Goal: Check status: Check status

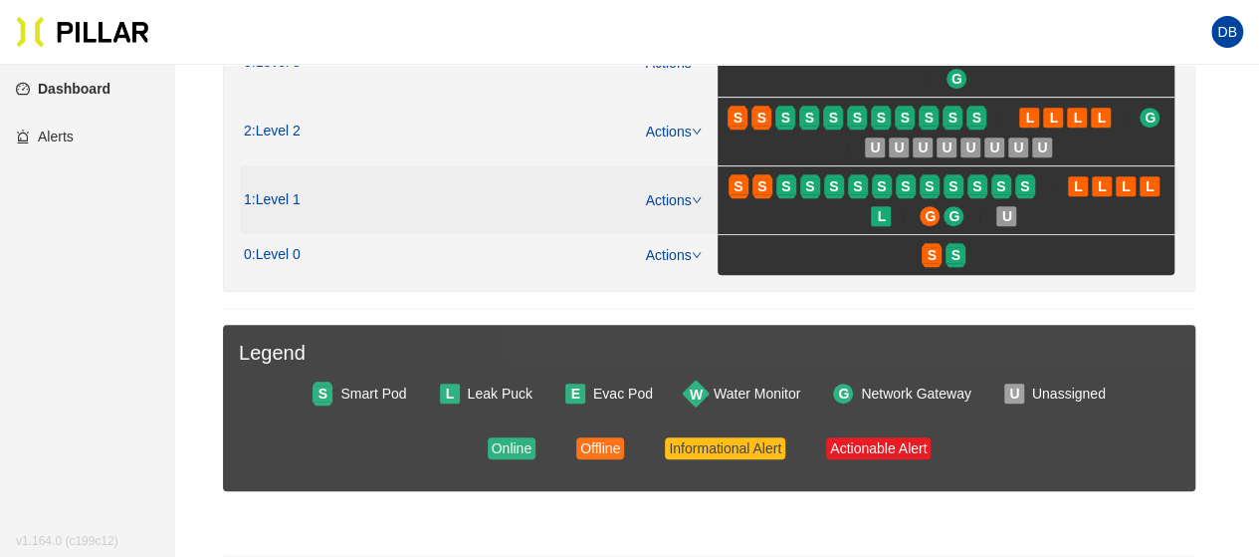
scroll to position [398, 0]
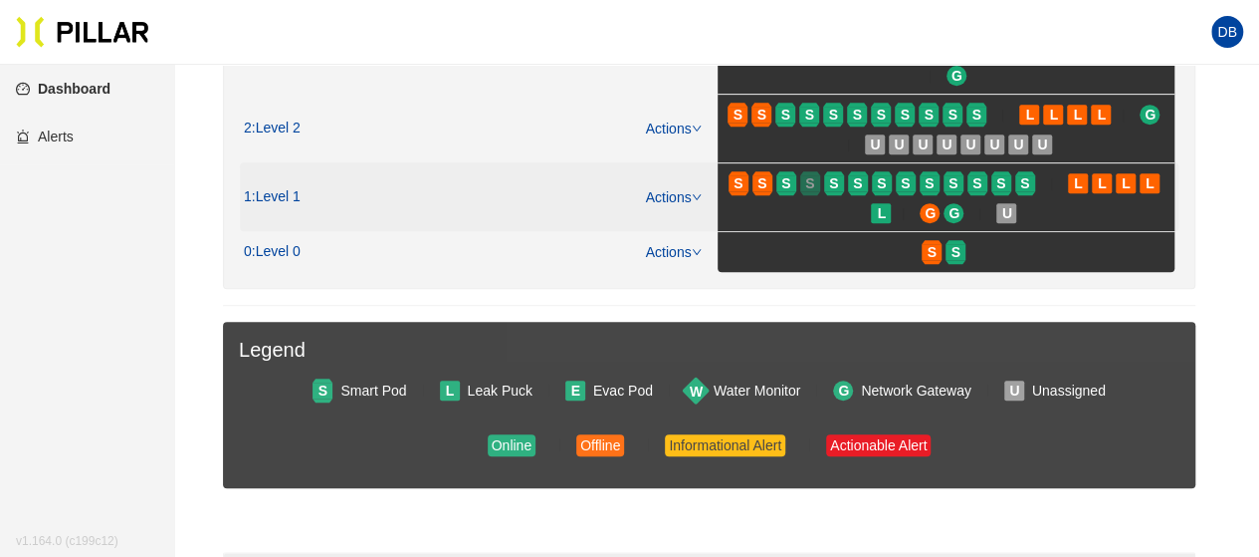
click at [814, 191] on div at bounding box center [810, 193] width 20 height 4
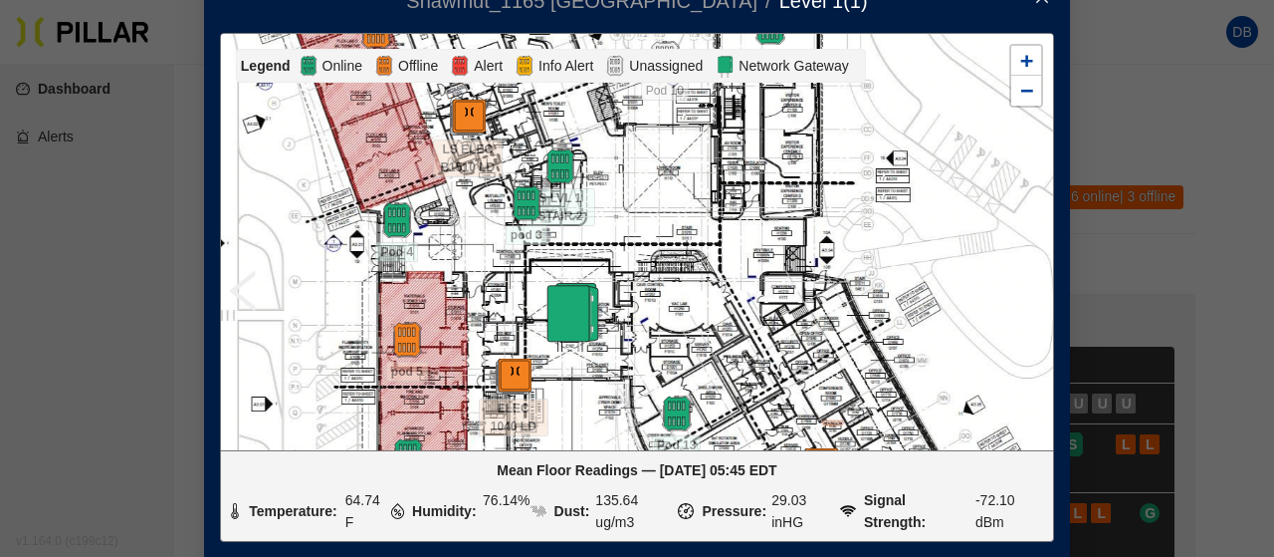
scroll to position [15, 0]
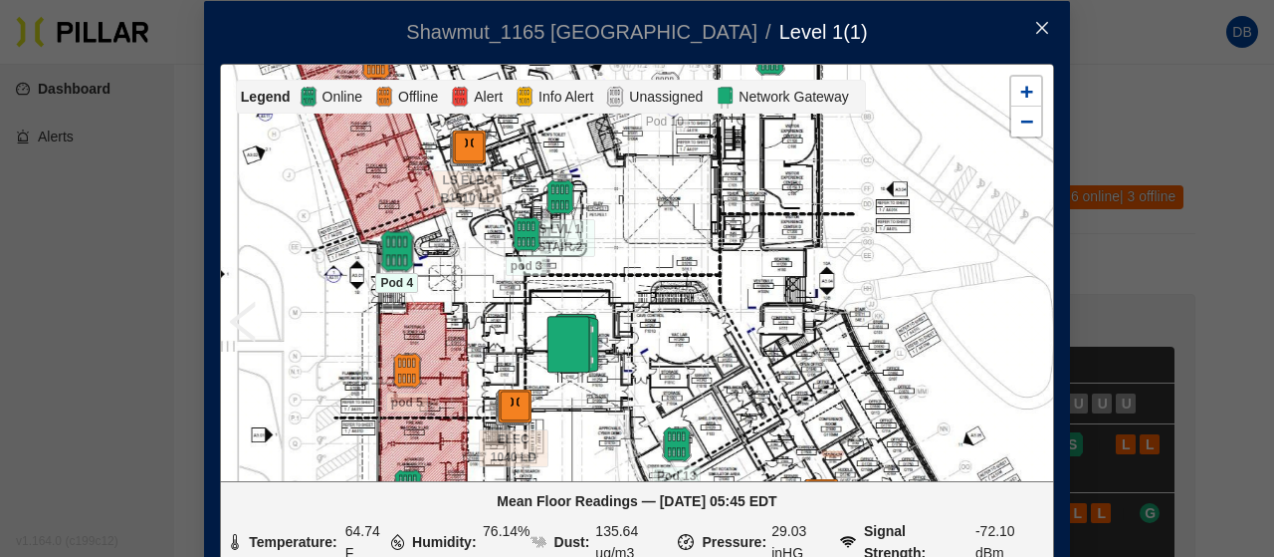
click at [383, 246] on img at bounding box center [396, 251] width 43 height 43
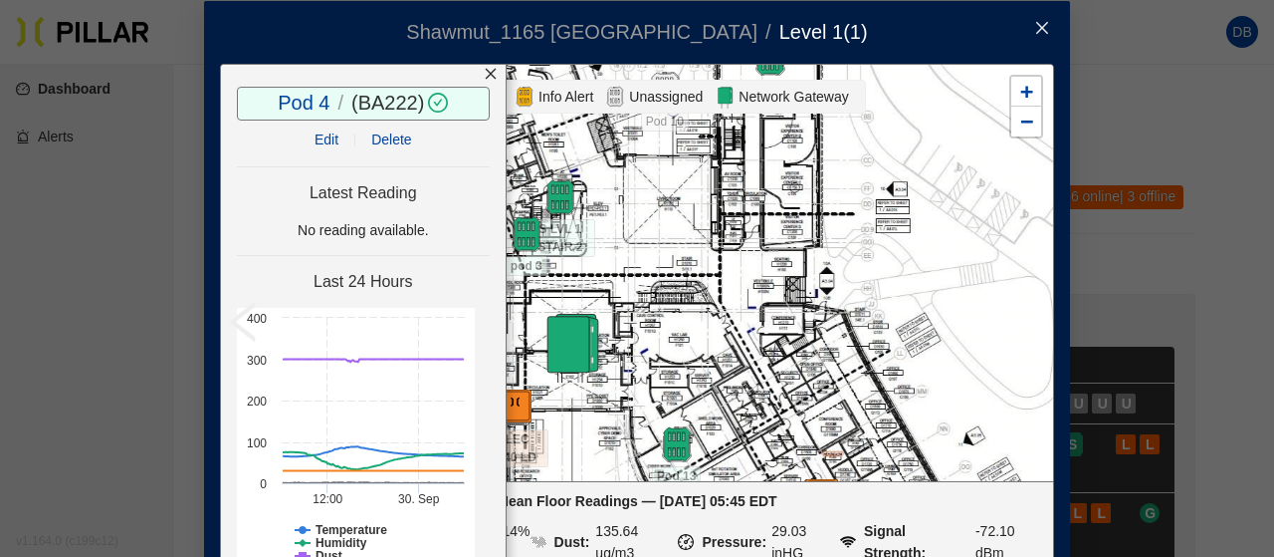
scroll to position [0, 0]
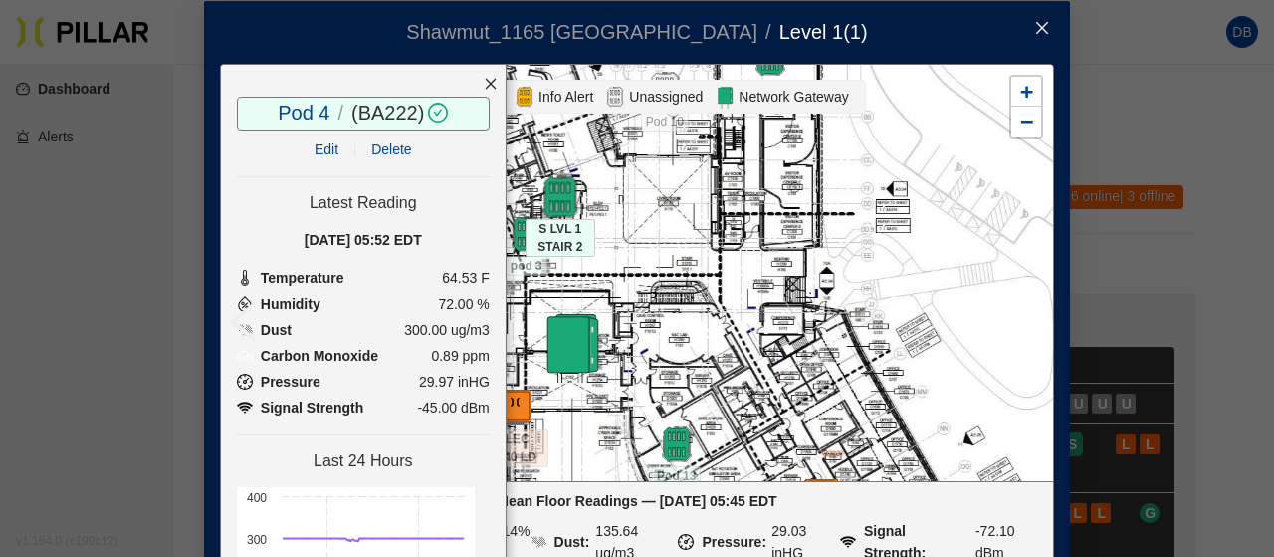
click at [563, 192] on img at bounding box center [560, 197] width 43 height 43
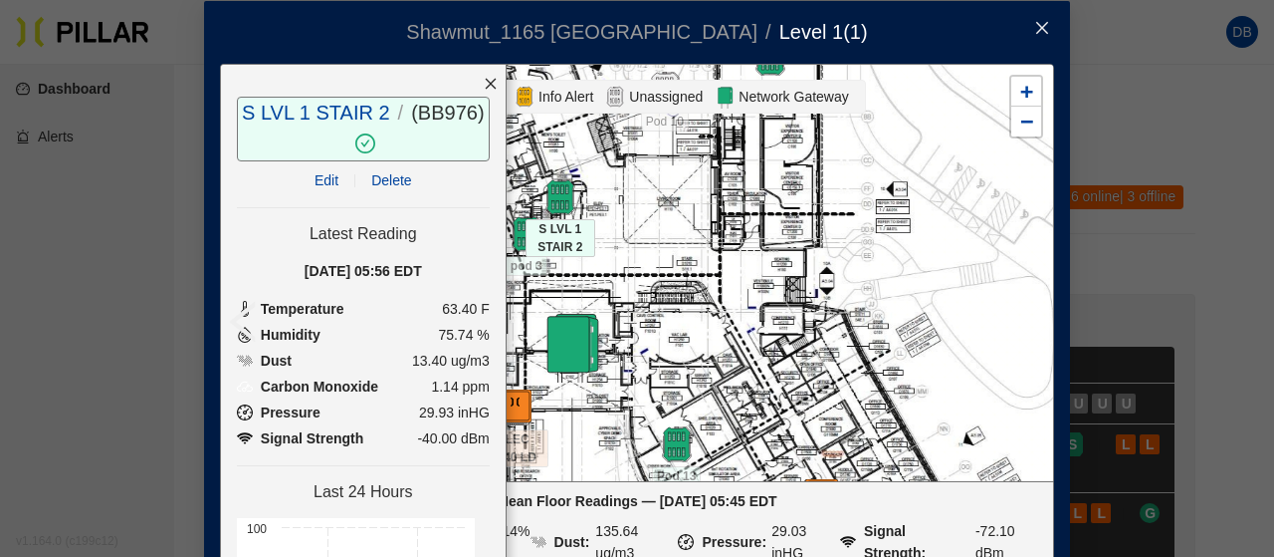
click at [484, 84] on icon "close" at bounding box center [491, 84] width 14 height 14
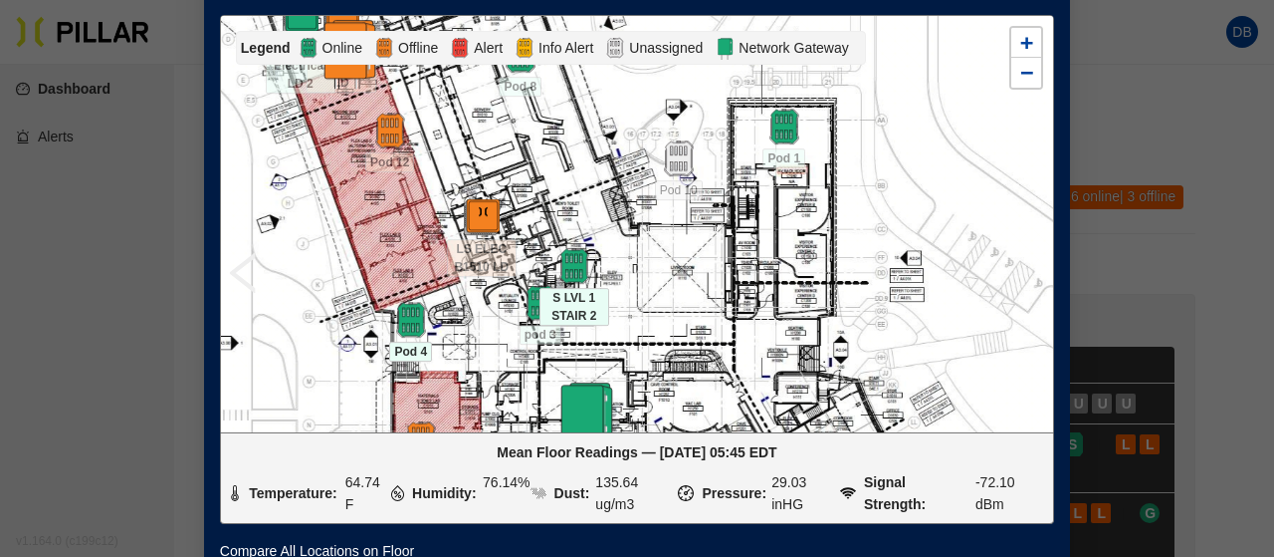
scroll to position [114, 0]
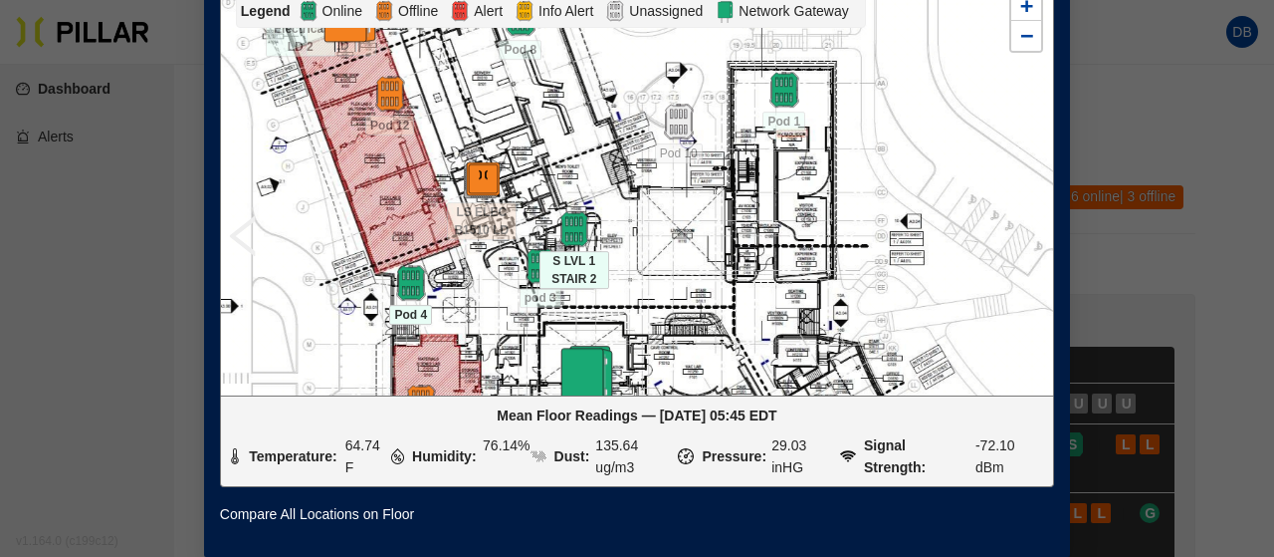
drag, startPoint x: 479, startPoint y: 219, endPoint x: 496, endPoint y: 400, distance: 182.0
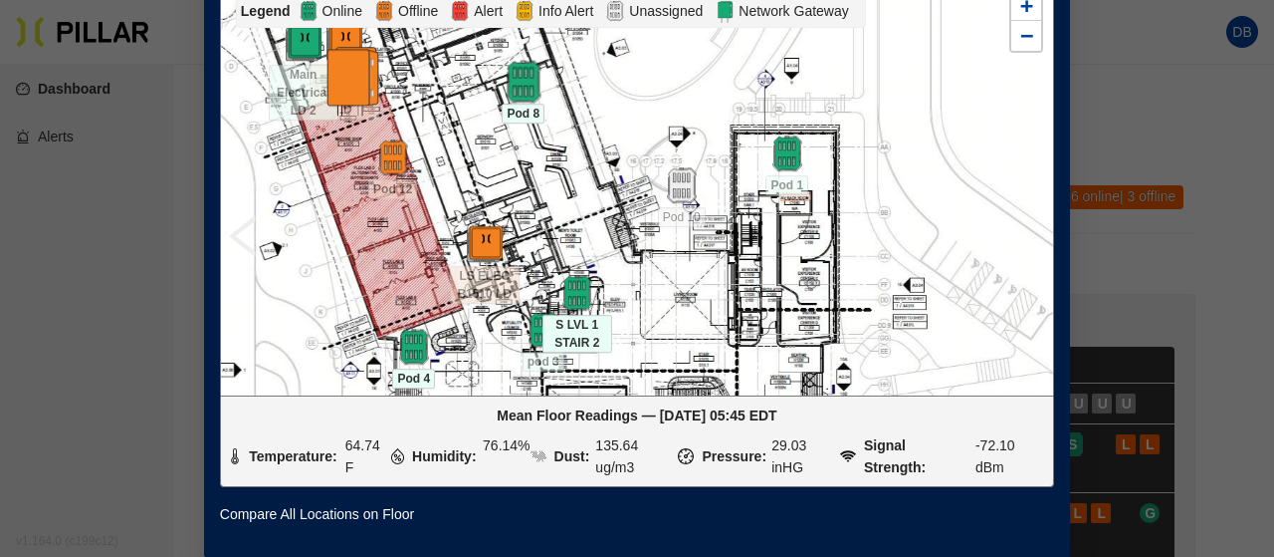
click at [519, 65] on img at bounding box center [523, 82] width 43 height 43
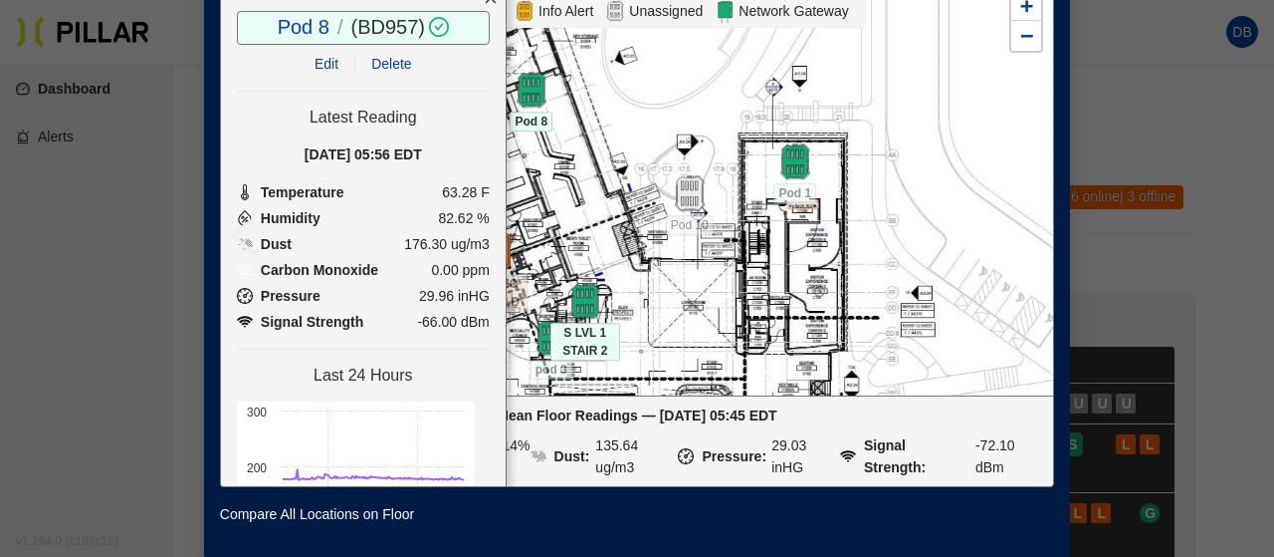
scroll to position [80, 0]
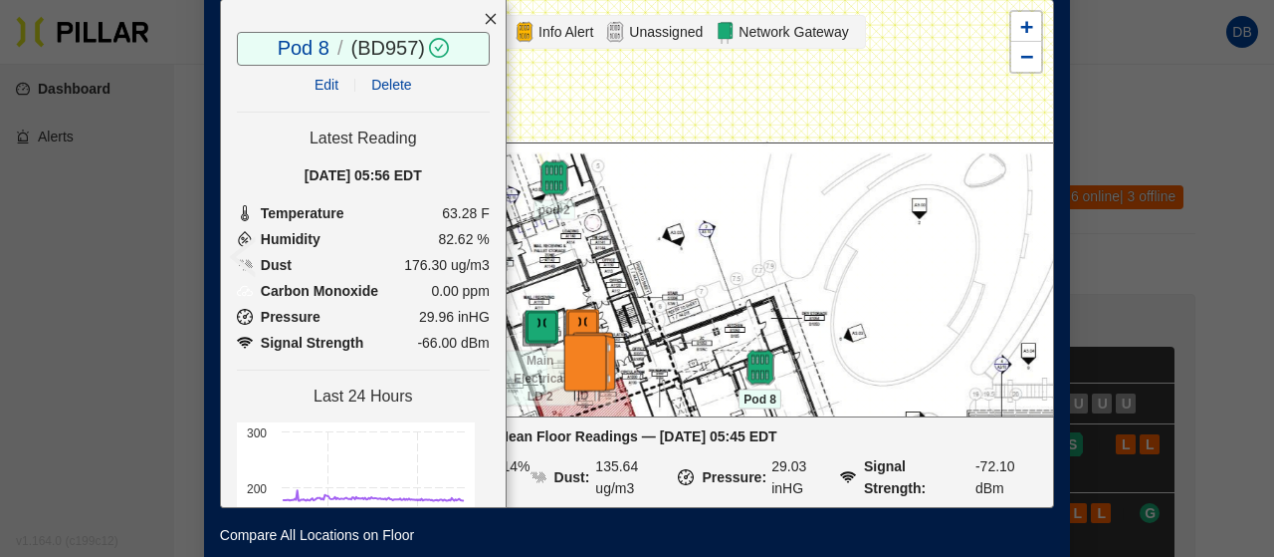
drag, startPoint x: 562, startPoint y: 137, endPoint x: 806, endPoint y: 349, distance: 324.0
click at [799, 374] on div at bounding box center [637, 207] width 832 height 415
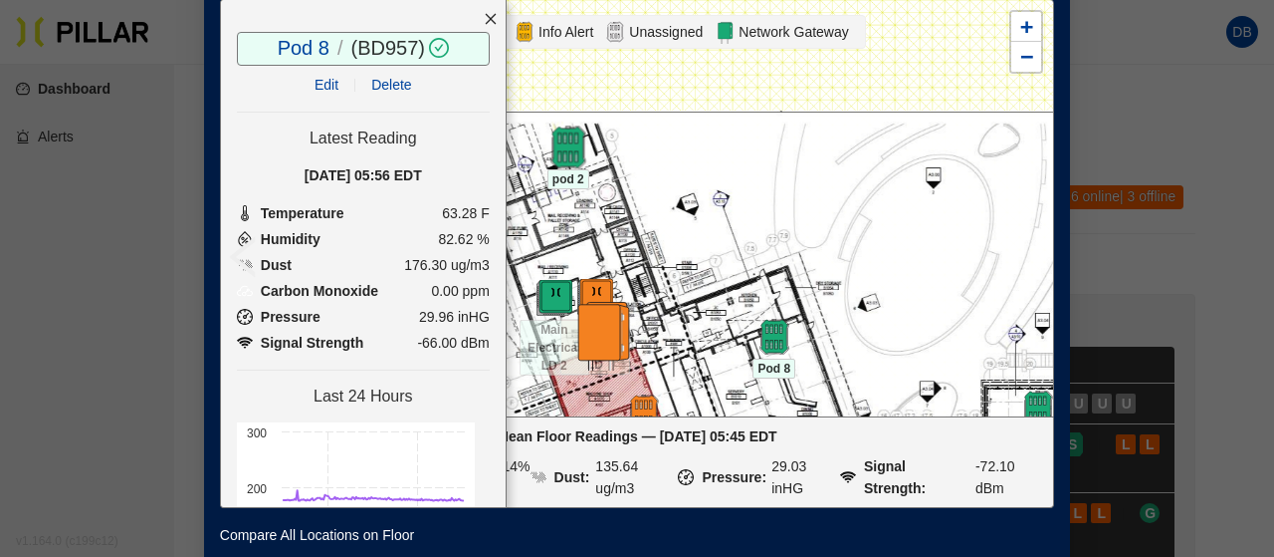
click at [554, 150] on img at bounding box center [568, 147] width 43 height 43
click at [484, 19] on icon "close" at bounding box center [491, 19] width 14 height 14
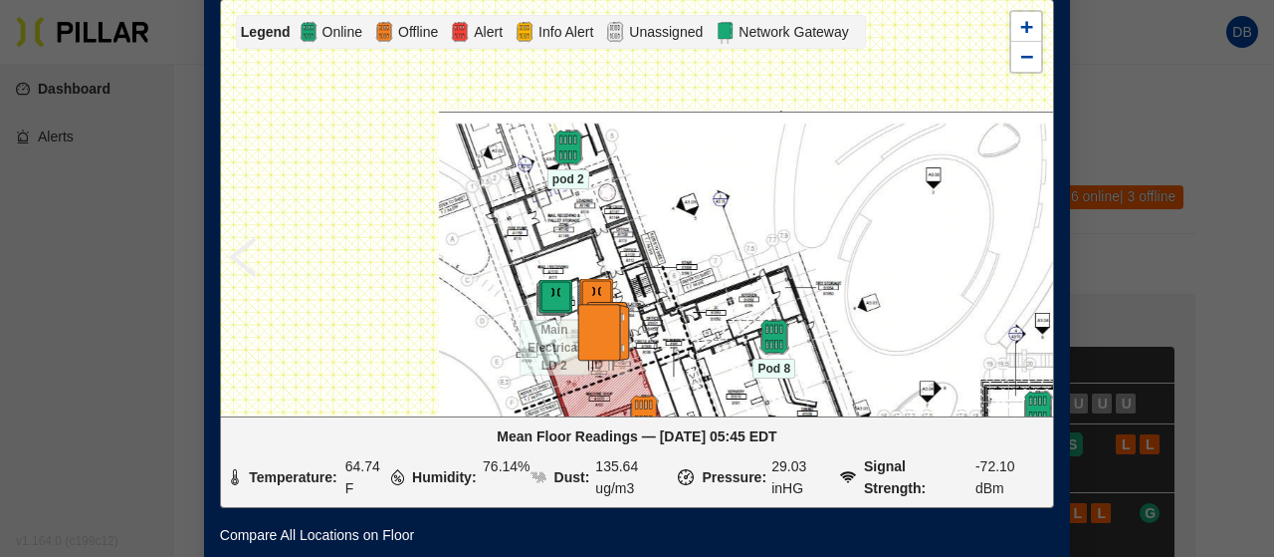
drag, startPoint x: 804, startPoint y: 239, endPoint x: 605, endPoint y: 68, distance: 262.6
click at [605, 68] on div at bounding box center [637, 207] width 832 height 415
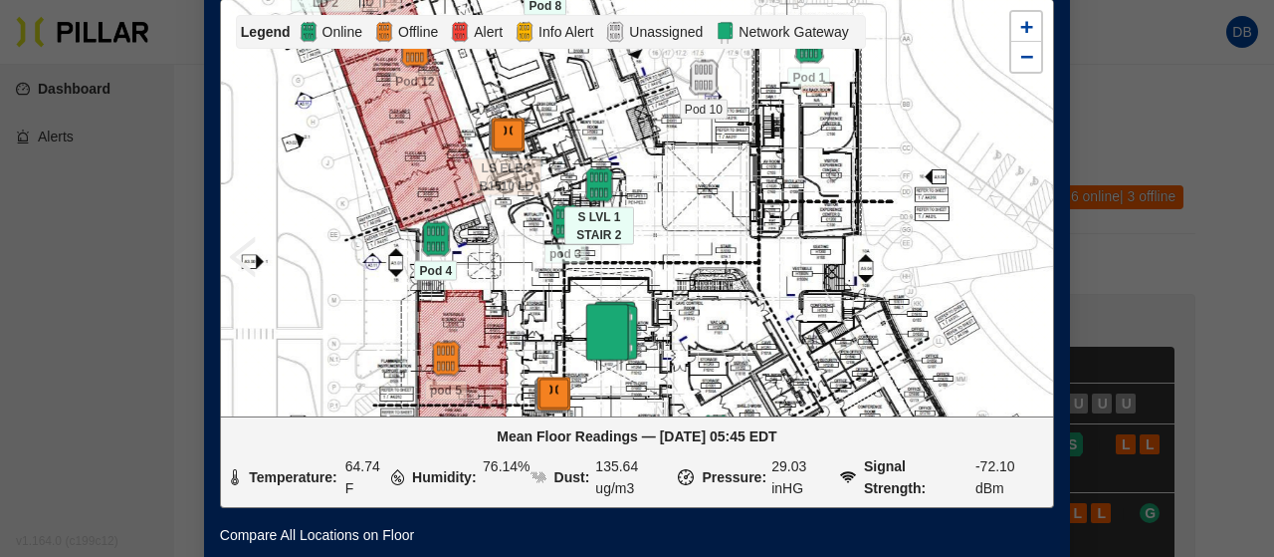
drag, startPoint x: 703, startPoint y: 215, endPoint x: 675, endPoint y: 71, distance: 147.0
click at [675, 71] on div at bounding box center [704, 78] width 70 height 36
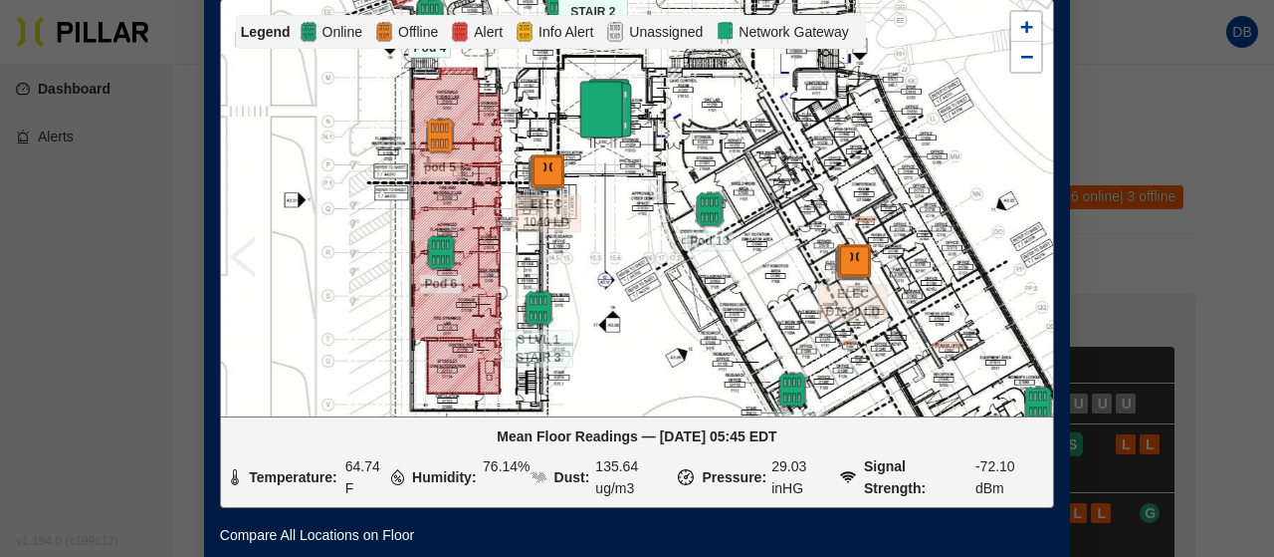
drag, startPoint x: 728, startPoint y: 299, endPoint x: 719, endPoint y: 82, distance: 217.2
click at [722, 77] on div at bounding box center [637, 207] width 832 height 415
click at [533, 308] on img at bounding box center [538, 308] width 43 height 43
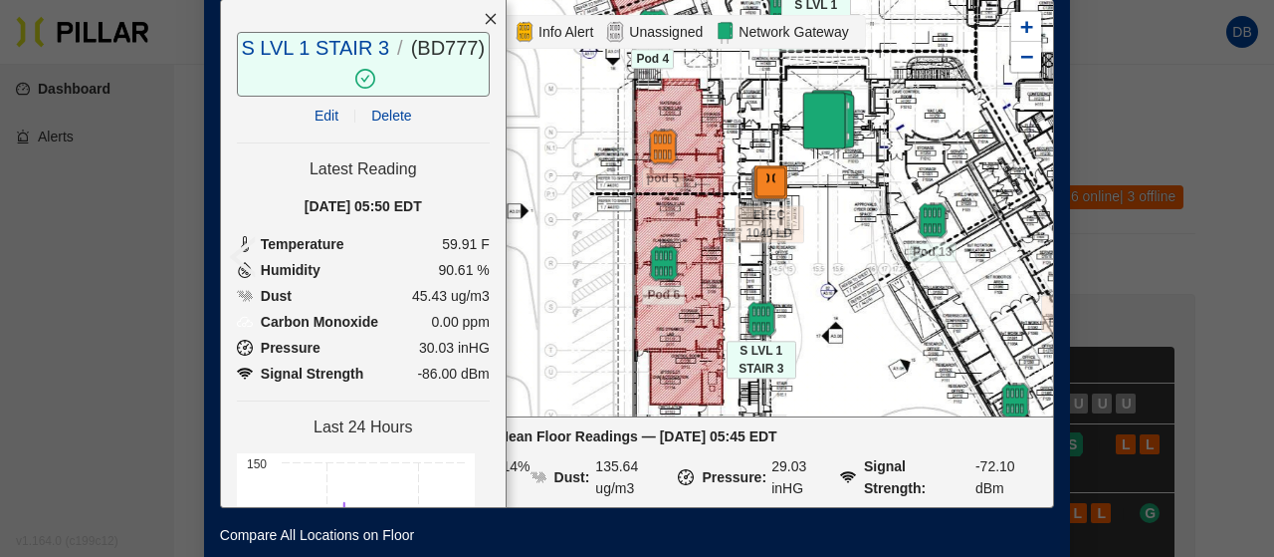
drag, startPoint x: 682, startPoint y: 298, endPoint x: 906, endPoint y: 309, distance: 224.3
click at [906, 309] on div at bounding box center [637, 207] width 832 height 415
click at [649, 255] on img at bounding box center [664, 263] width 43 height 43
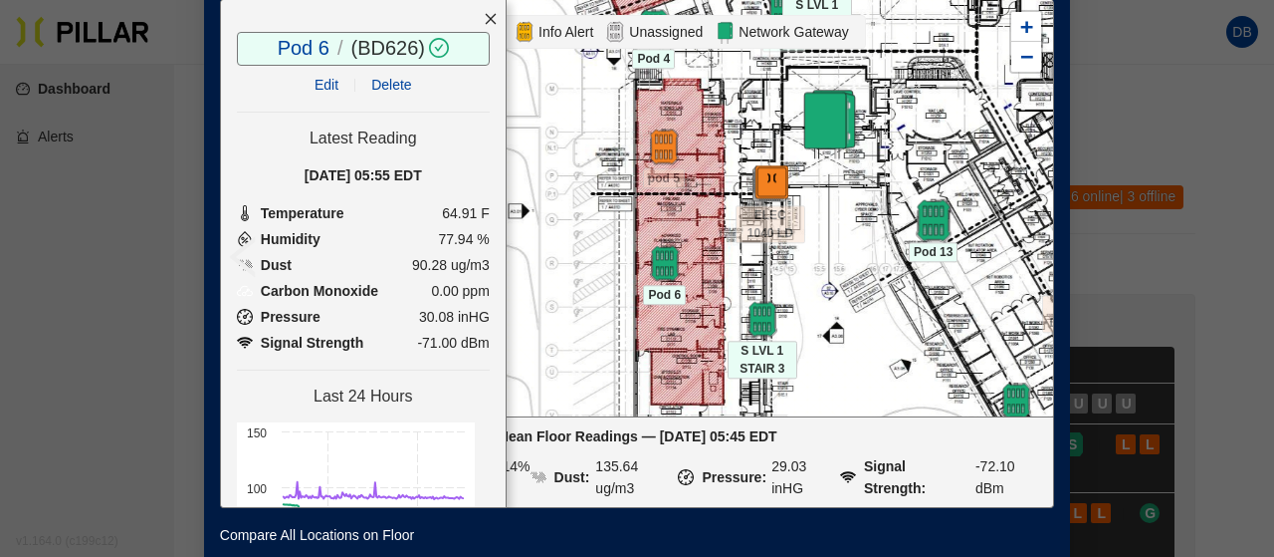
click at [936, 218] on img at bounding box center [933, 220] width 43 height 43
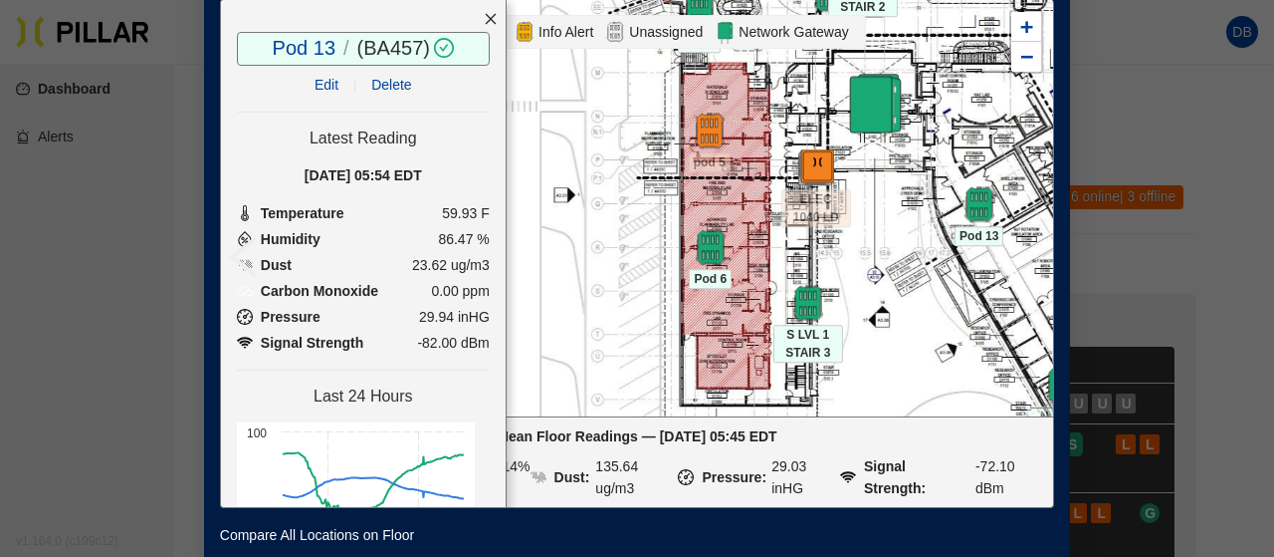
drag, startPoint x: 886, startPoint y: 302, endPoint x: 932, endPoint y: 286, distance: 48.5
click at [932, 286] on div at bounding box center [637, 207] width 832 height 415
click at [484, 17] on icon "close" at bounding box center [491, 19] width 14 height 14
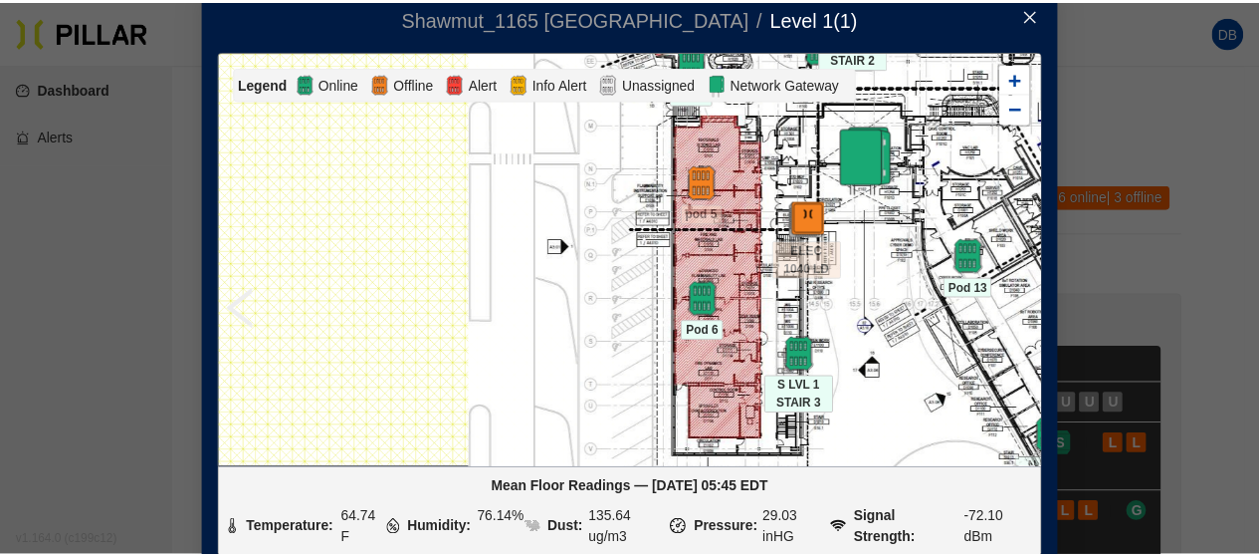
scroll to position [0, 0]
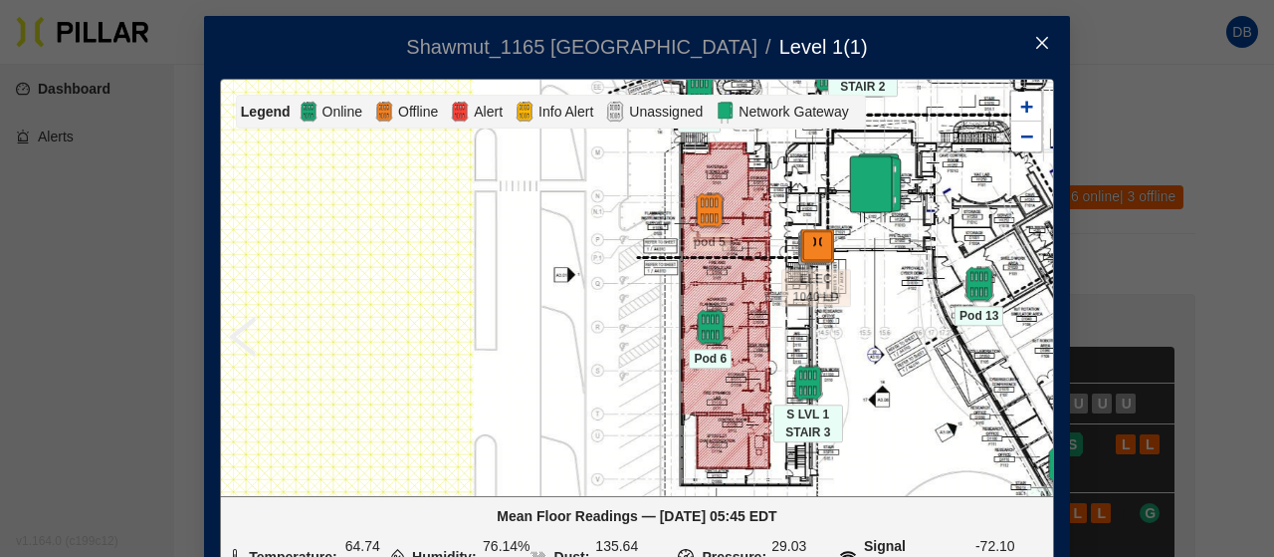
click at [1034, 47] on icon "close" at bounding box center [1042, 43] width 16 height 16
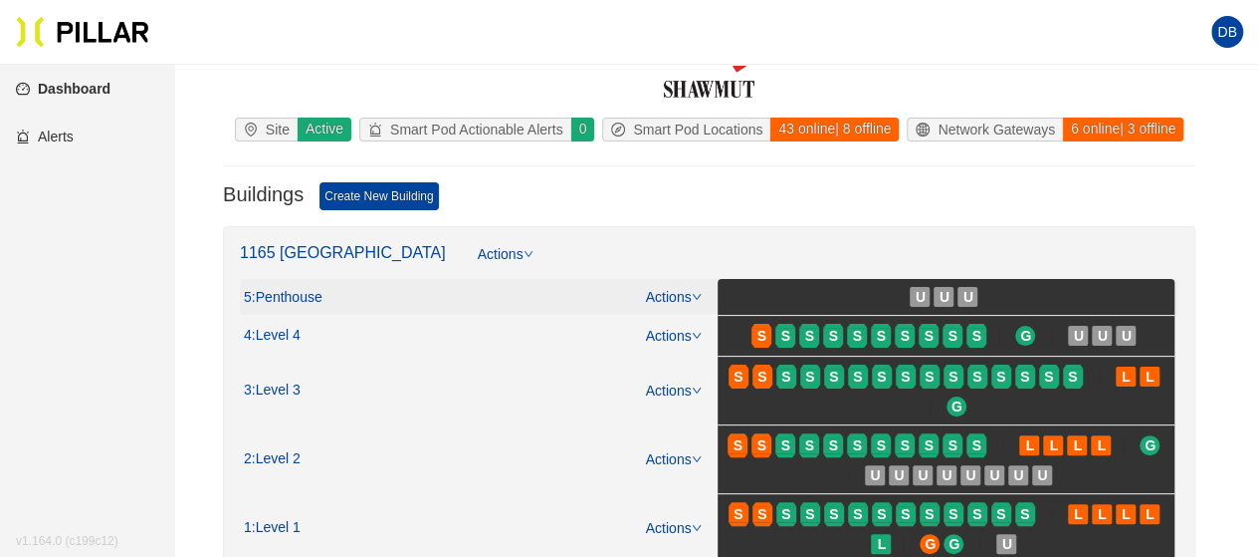
scroll to position [100, 0]
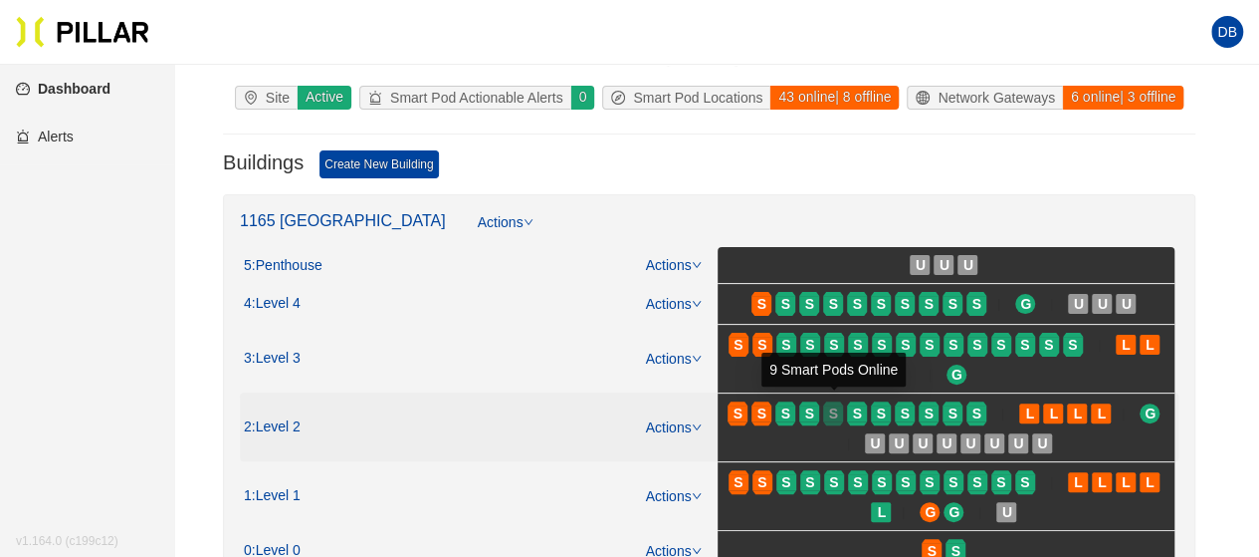
click at [830, 414] on span "S" at bounding box center [833, 413] width 9 height 22
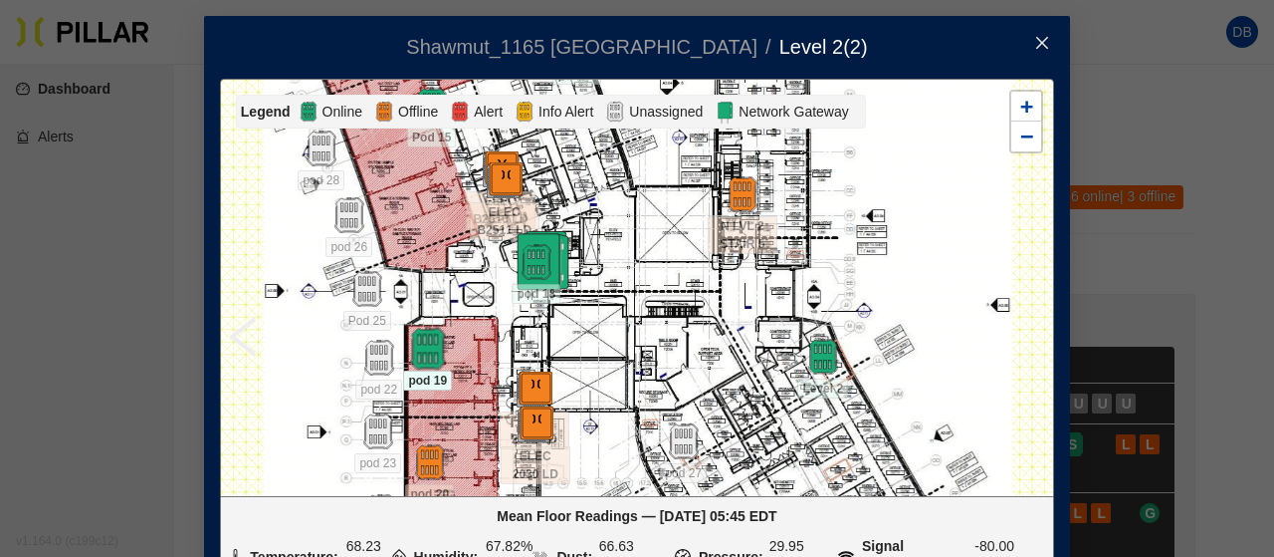
click at [406, 346] on img at bounding box center [427, 349] width 43 height 43
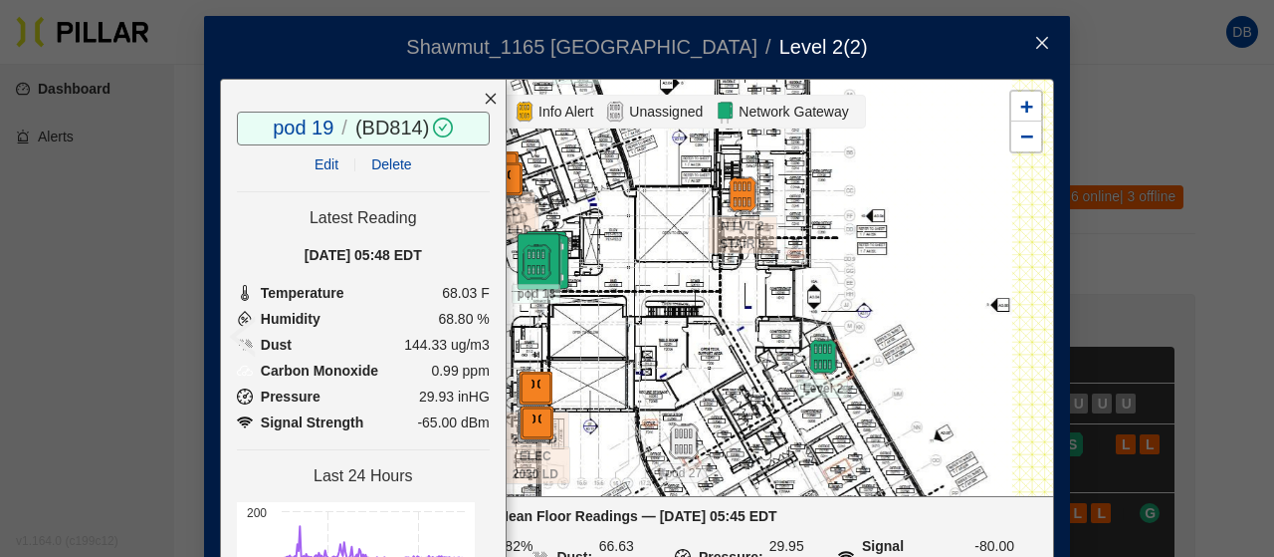
click at [484, 95] on icon "close" at bounding box center [491, 99] width 14 height 14
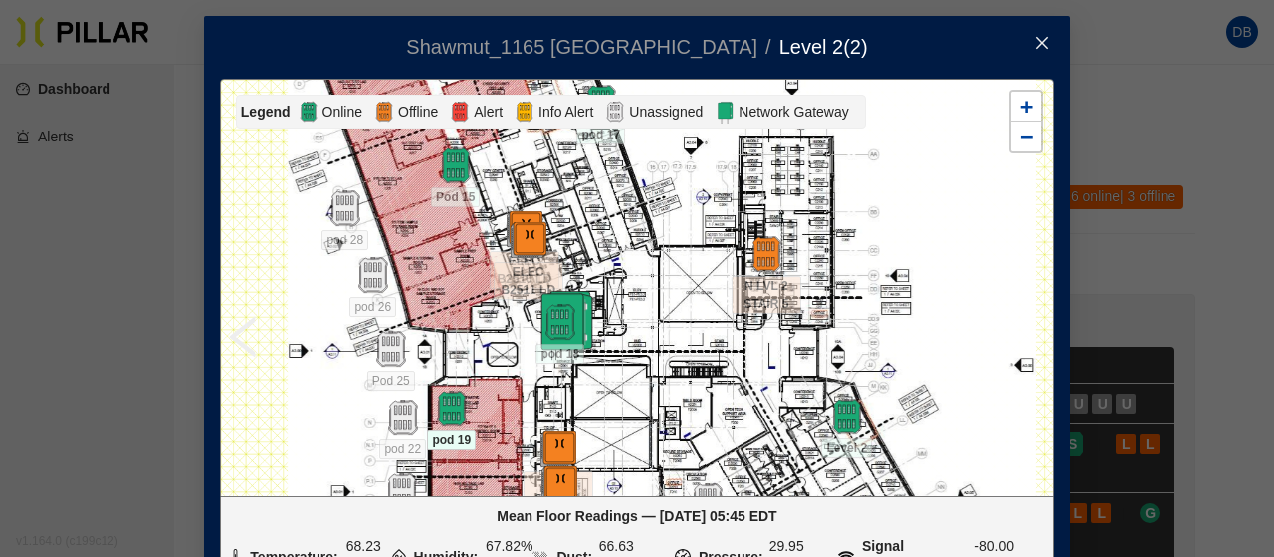
drag, startPoint x: 480, startPoint y: 266, endPoint x: 540, endPoint y: 425, distance: 170.1
click at [540, 425] on div at bounding box center [637, 287] width 832 height 415
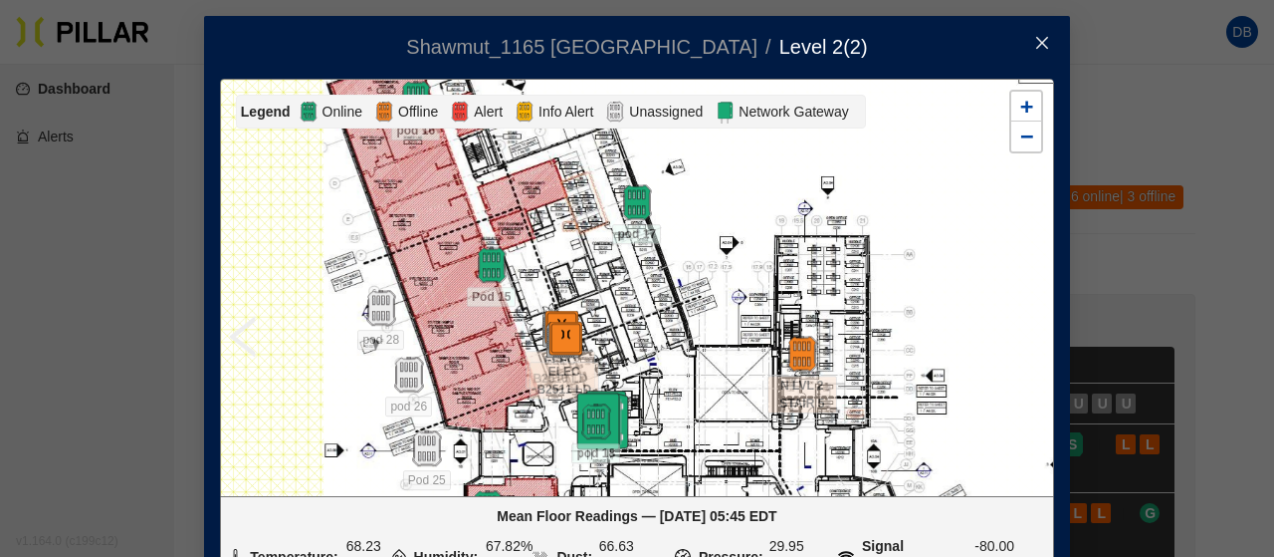
click at [472, 240] on div at bounding box center [637, 287] width 832 height 415
click at [475, 265] on img at bounding box center [492, 266] width 36 height 36
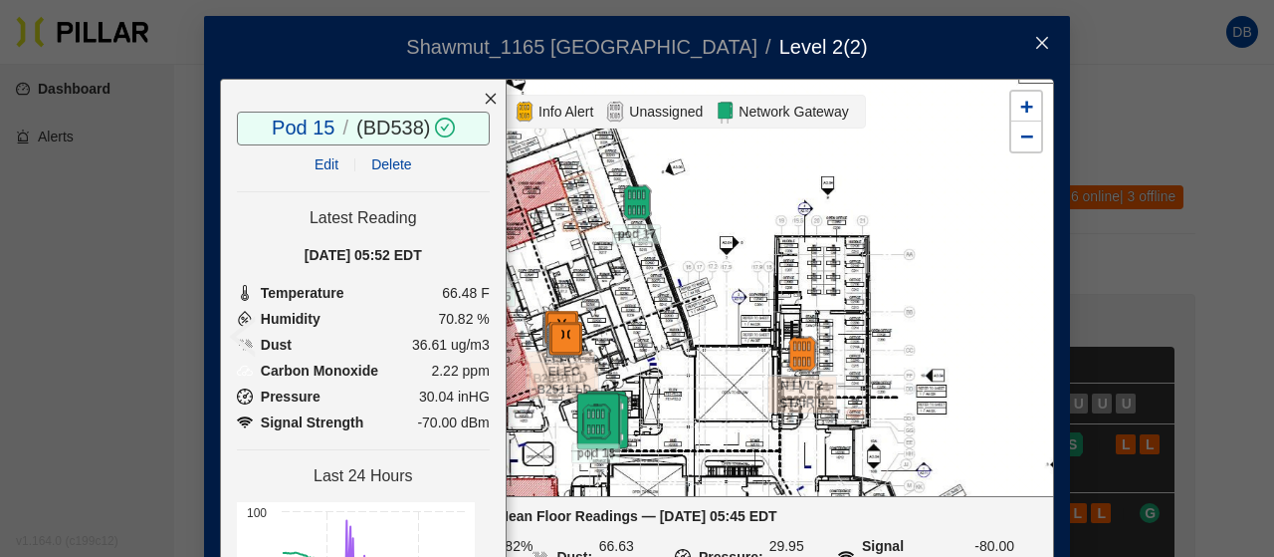
click at [484, 95] on icon "close" at bounding box center [491, 99] width 14 height 14
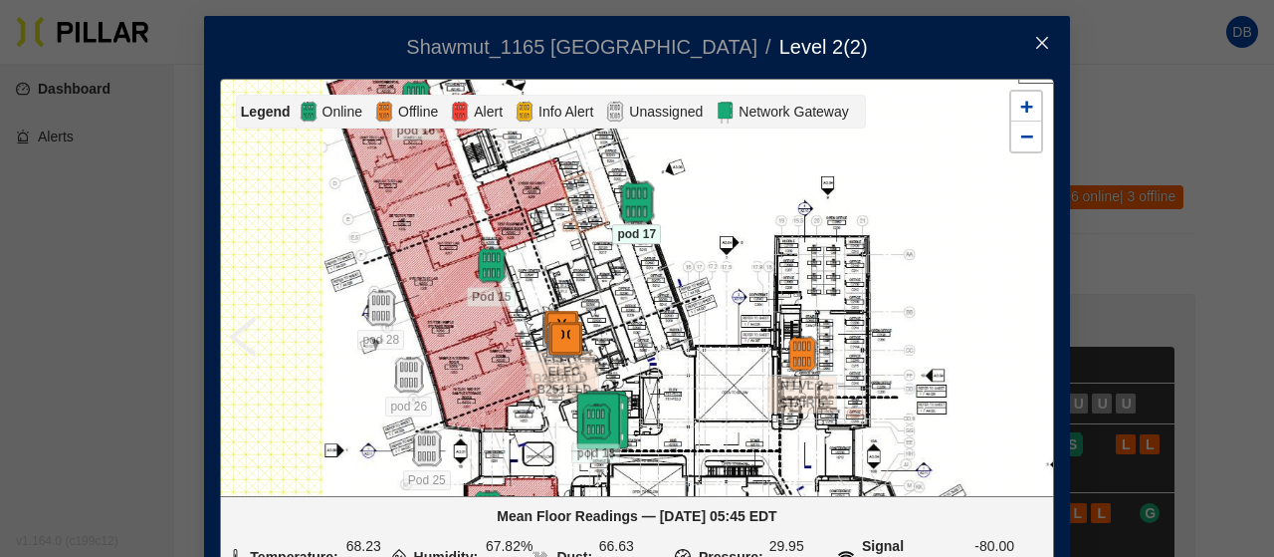
click at [633, 214] on img at bounding box center [636, 202] width 43 height 43
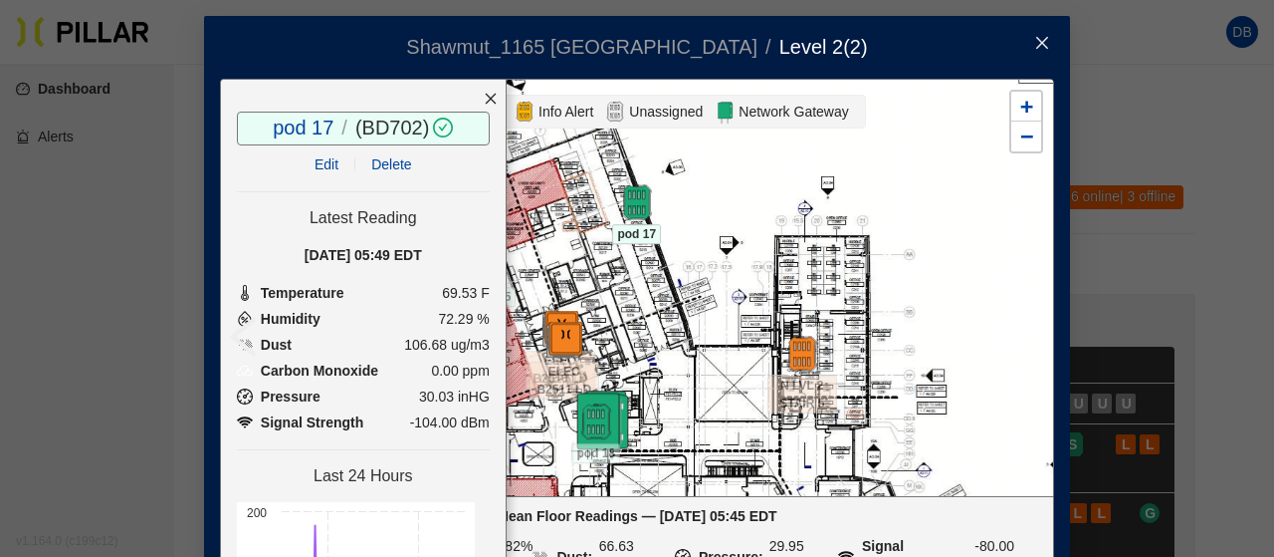
click at [484, 93] on icon "close" at bounding box center [491, 99] width 14 height 14
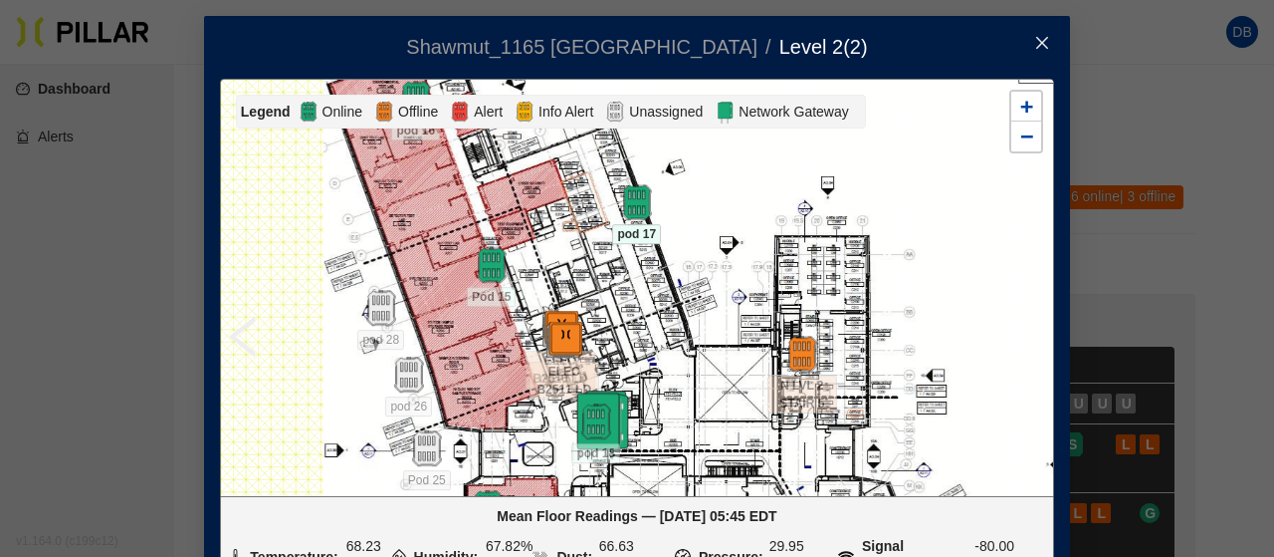
drag, startPoint x: 605, startPoint y: 292, endPoint x: 648, endPoint y: 330, distance: 57.1
click at [648, 330] on div at bounding box center [637, 287] width 832 height 415
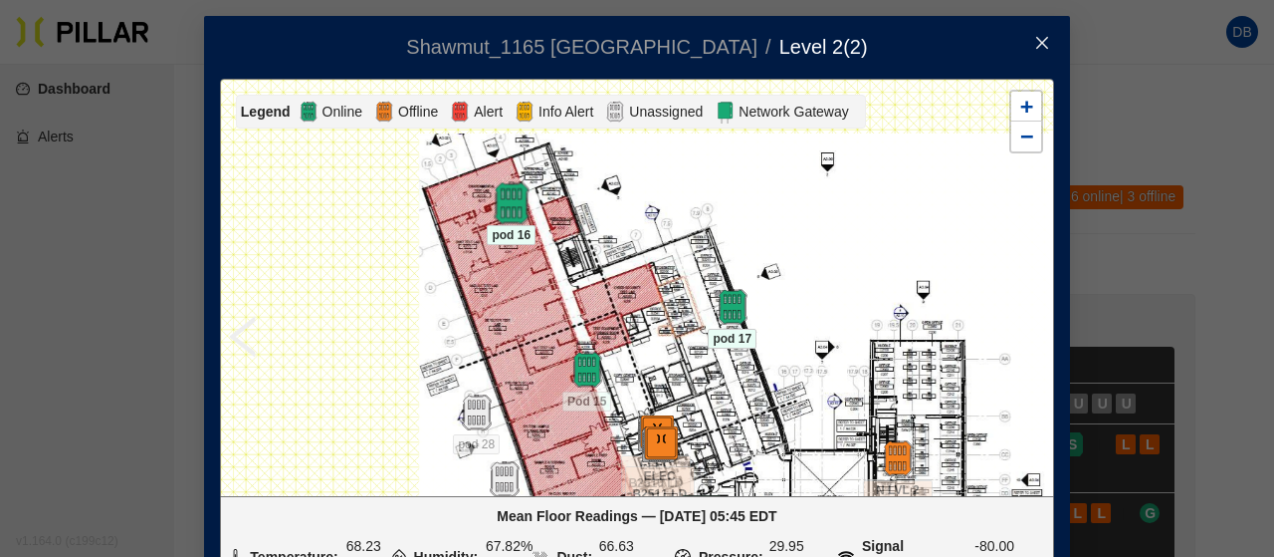
click at [506, 201] on img at bounding box center [511, 203] width 43 height 43
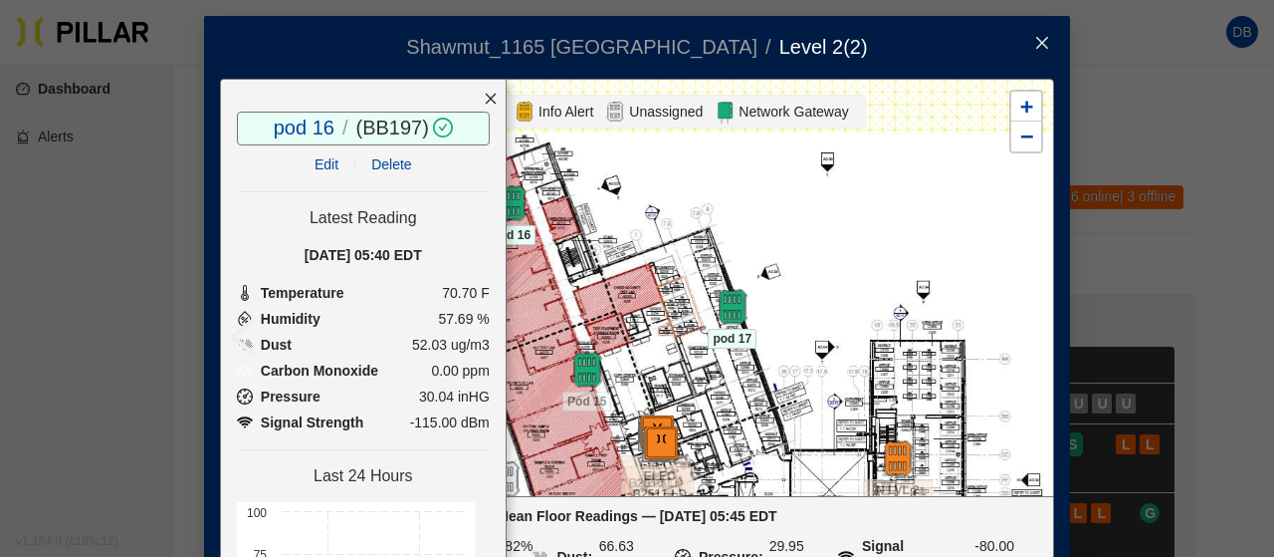
click at [484, 99] on icon "close" at bounding box center [491, 99] width 14 height 14
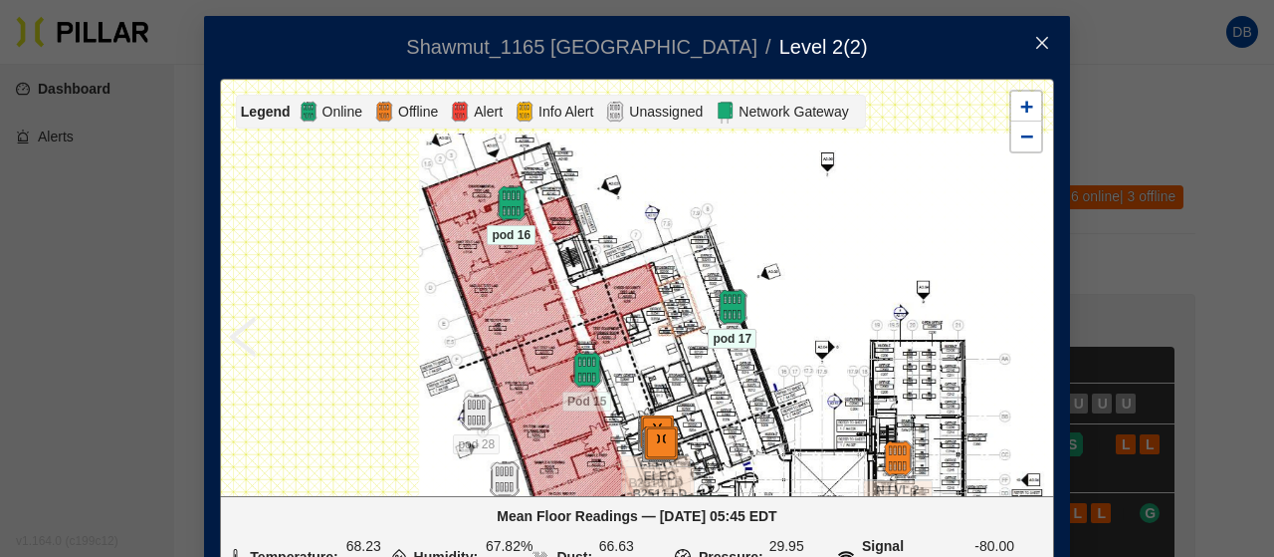
drag, startPoint x: 711, startPoint y: 384, endPoint x: 697, endPoint y: 39, distance: 345.8
click at [695, 51] on div "Shawmut_1165 [PERSON_NAME] / Level 2 ( 2 ) / Legend Online Offline Alert Info A…" at bounding box center [637, 336] width 866 height 641
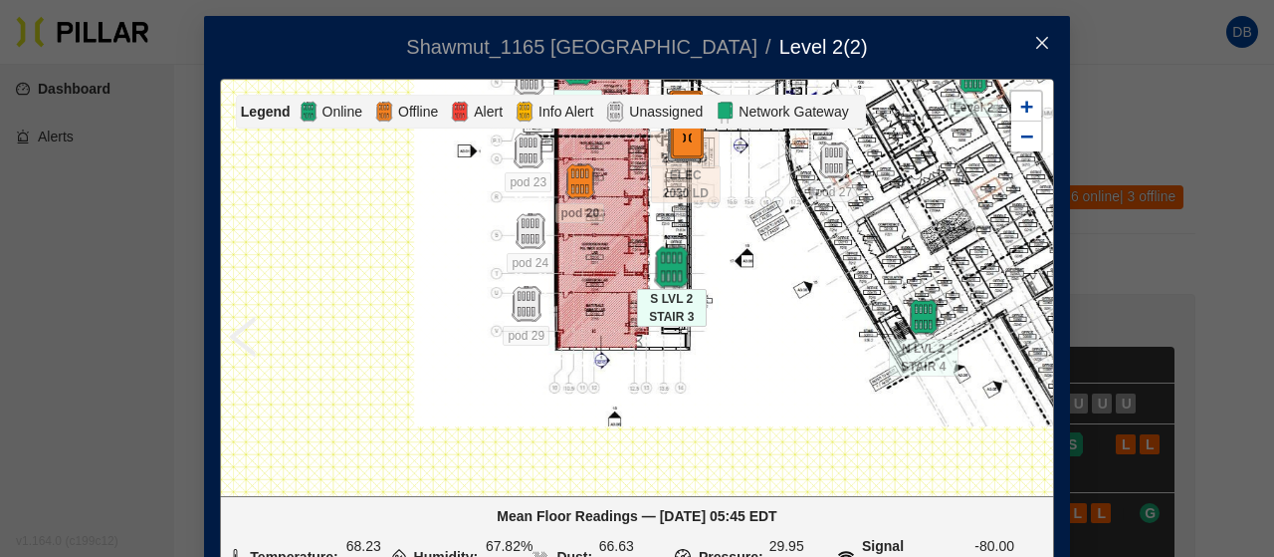
click at [659, 270] on img at bounding box center [671, 267] width 43 height 43
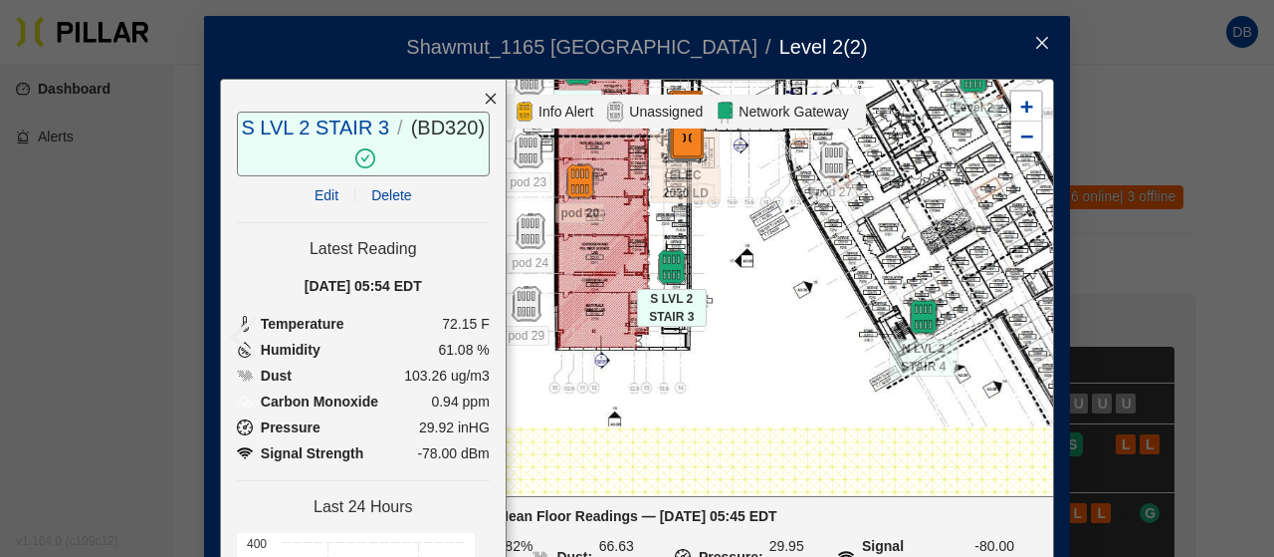
click at [484, 97] on icon "close" at bounding box center [491, 99] width 14 height 14
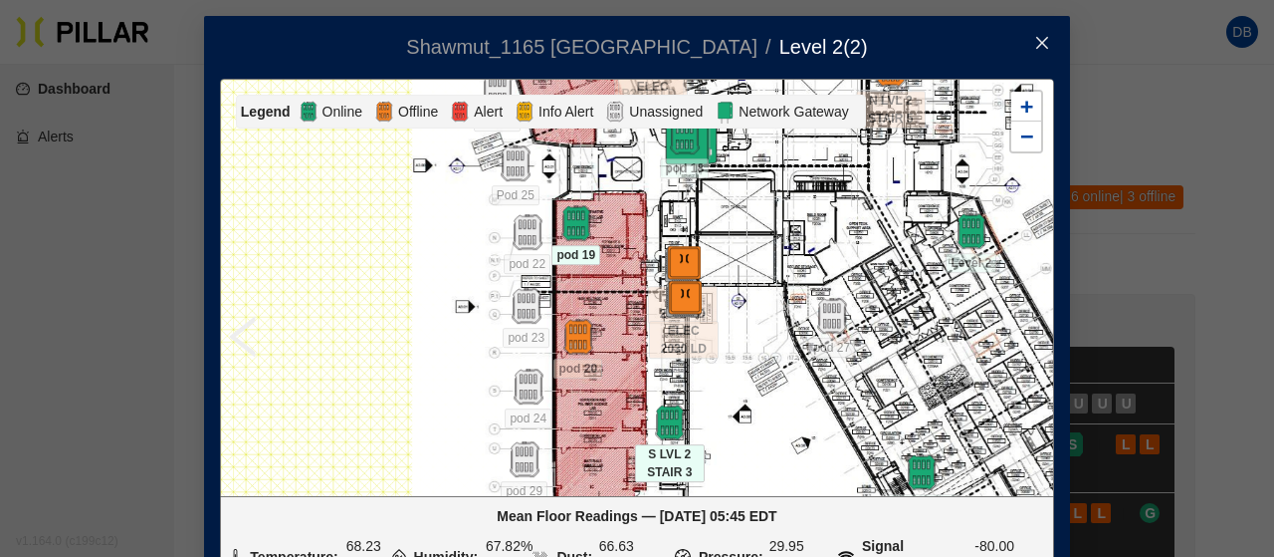
drag, startPoint x: 860, startPoint y: 202, endPoint x: 858, endPoint y: 357, distance: 155.3
click at [858, 357] on div at bounding box center [637, 287] width 832 height 415
click at [1022, 51] on span "Close" at bounding box center [1043, 44] width 56 height 56
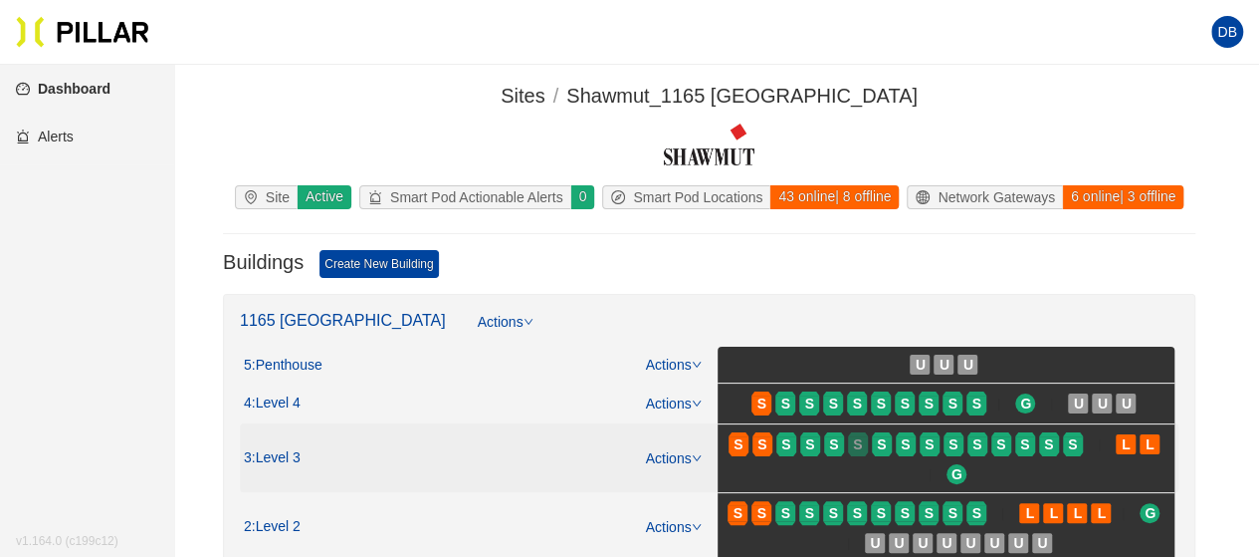
click at [848, 448] on div "S" at bounding box center [858, 444] width 20 height 16
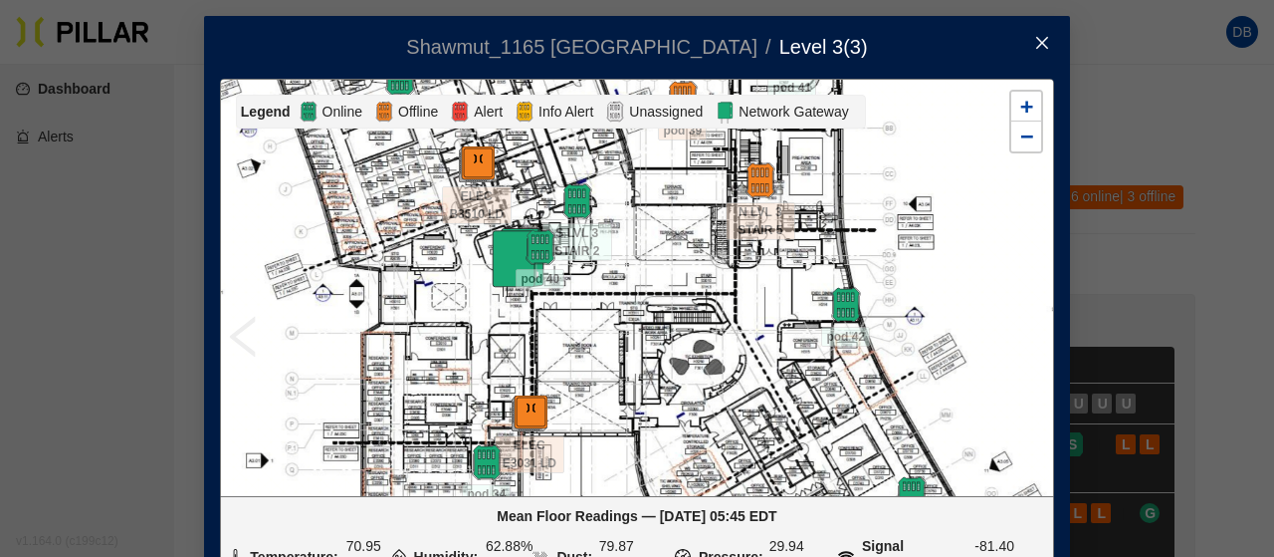
click at [1039, 38] on icon "close" at bounding box center [1042, 43] width 12 height 12
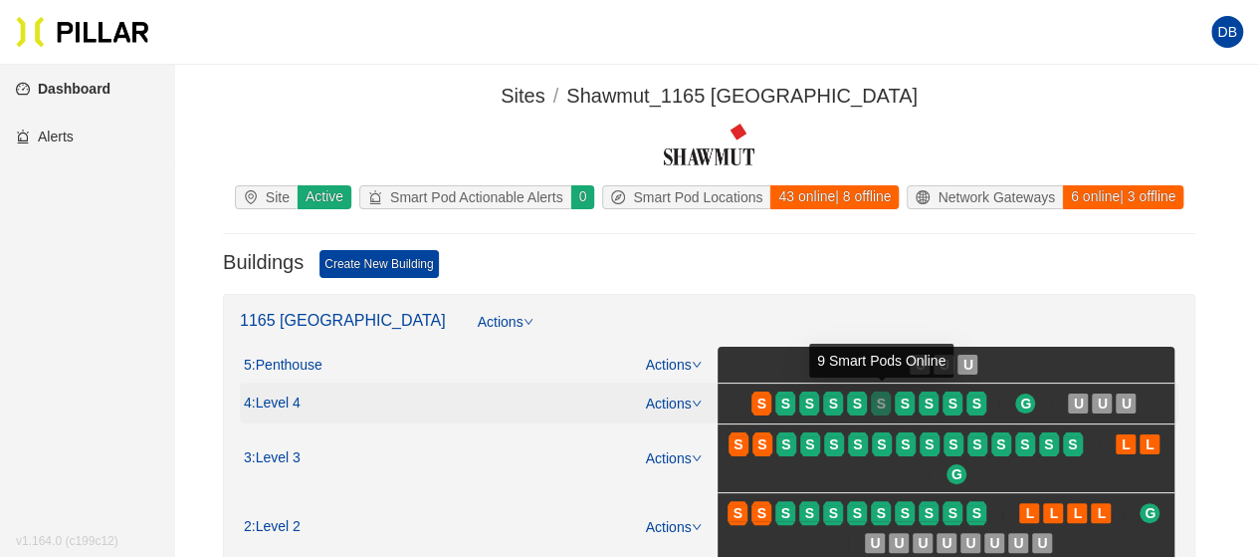
click at [872, 392] on div at bounding box center [881, 393] width 20 height 4
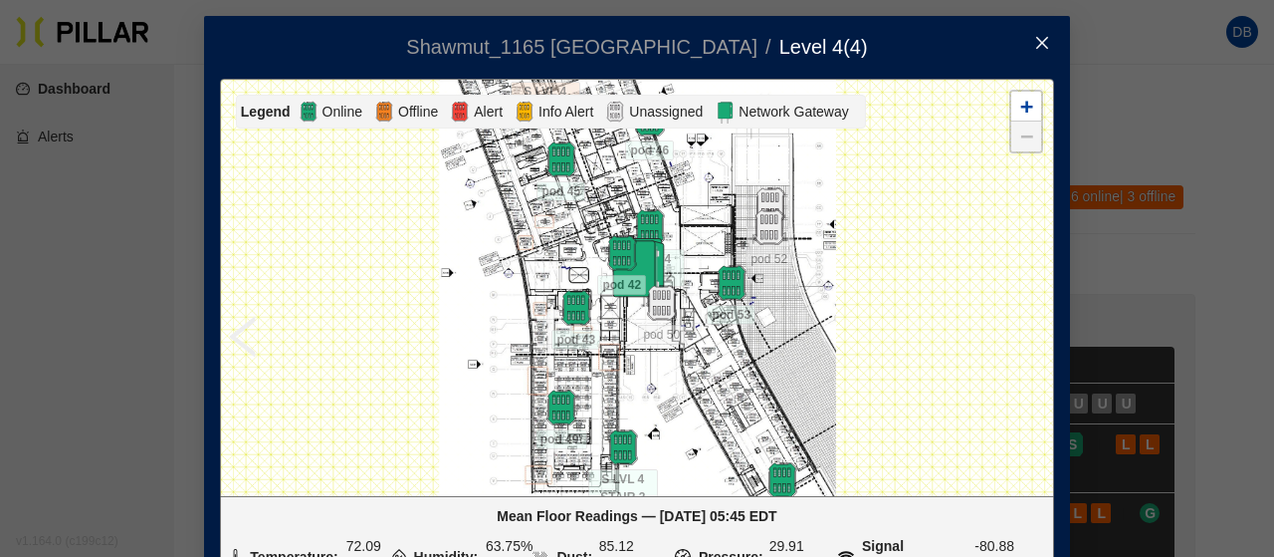
click at [1036, 45] on icon "close" at bounding box center [1042, 43] width 12 height 12
